Goal: Find contact information

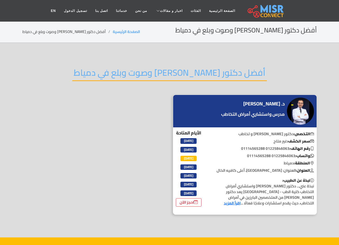
drag, startPoint x: 263, startPoint y: 148, endPoint x: 241, endPoint y: 150, distance: 22.7
click at [241, 150] on p "رقم الهاتف: 01225846063 01114565288" at bounding box center [264, 148] width 106 height 6
copy p "01114565288"
drag, startPoint x: 252, startPoint y: 103, endPoint x: 280, endPoint y: 105, distance: 28.5
click at [280, 105] on div "د. [PERSON_NAME] مدرس واستشاري أمراض التخاطب" at bounding box center [253, 110] width 66 height 21
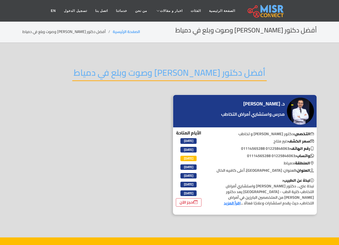
copy h4 "[PERSON_NAME]"
drag, startPoint x: 287, startPoint y: 148, endPoint x: 266, endPoint y: 147, distance: 21.6
click at [266, 147] on p "رقم الهاتف: 01225846063 01114565288" at bounding box center [264, 148] width 106 height 6
copy p "01225846063"
